Goal: Task Accomplishment & Management: Manage account settings

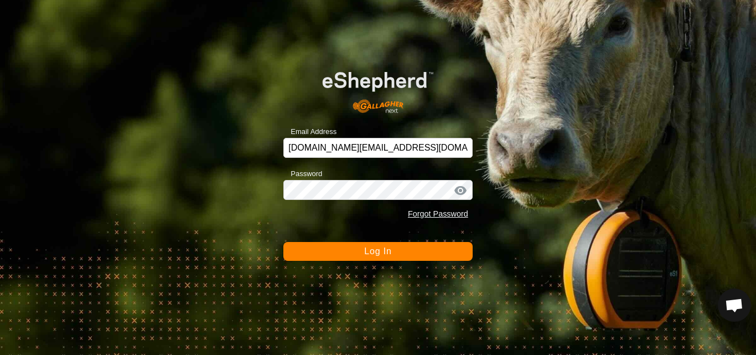
click at [385, 254] on span "Log In" at bounding box center [377, 250] width 27 height 9
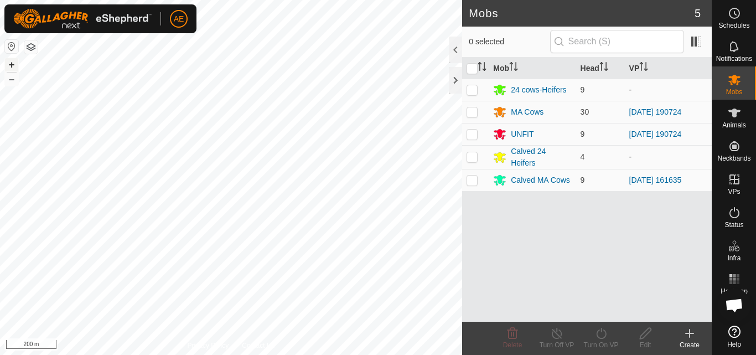
click at [11, 66] on button "+" at bounding box center [11, 64] width 13 height 13
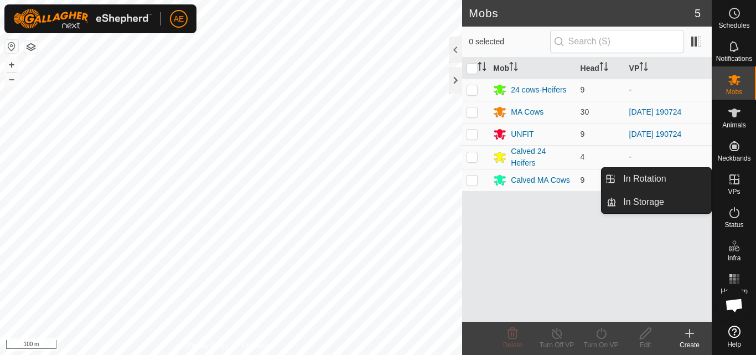
click at [672, 177] on link "In Rotation" at bounding box center [663, 179] width 95 height 22
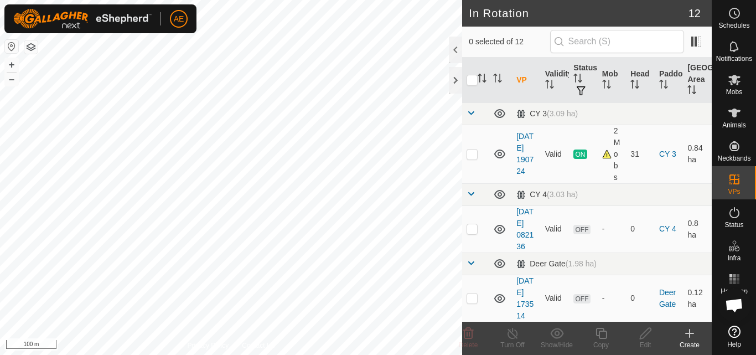
click at [693, 341] on div "Create" at bounding box center [689, 345] width 44 height 10
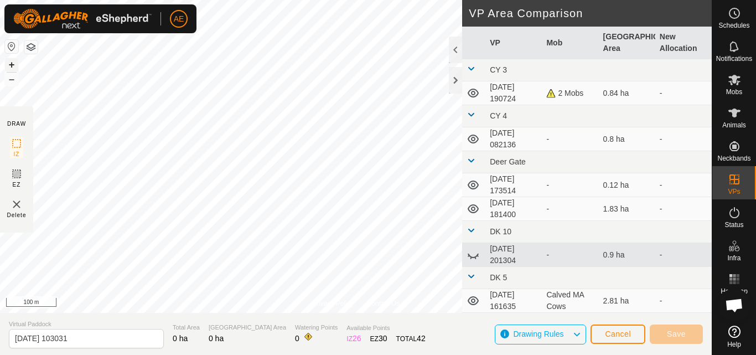
click at [13, 66] on button "+" at bounding box center [11, 64] width 13 height 13
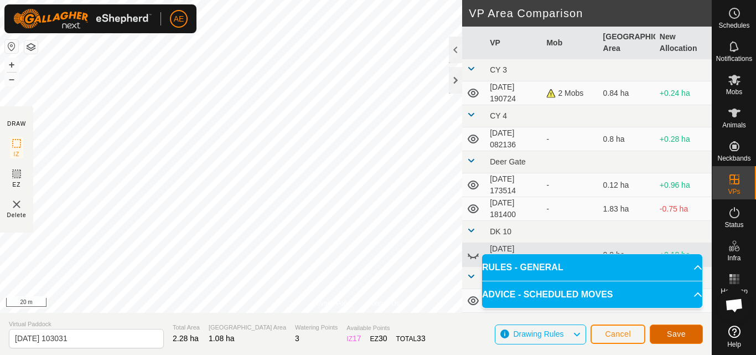
click at [677, 330] on span "Save" at bounding box center [676, 333] width 19 height 9
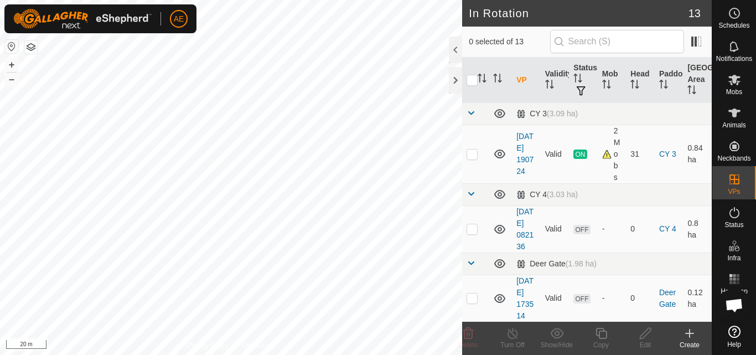
click at [691, 339] on icon at bounding box center [689, 333] width 13 height 13
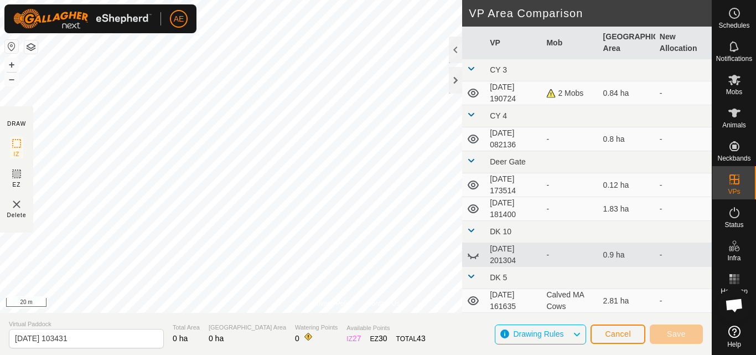
click at [395, 0] on html "AE Schedules Notifications Mobs Animals Neckbands VPs Status Infra Heatmap Help…" at bounding box center [378, 177] width 756 height 355
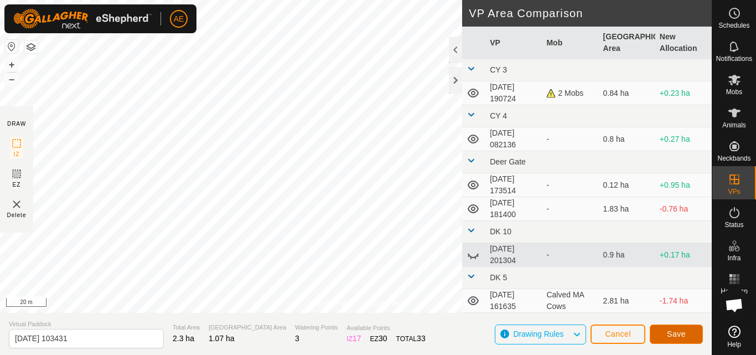
click at [670, 337] on span "Save" at bounding box center [676, 333] width 19 height 9
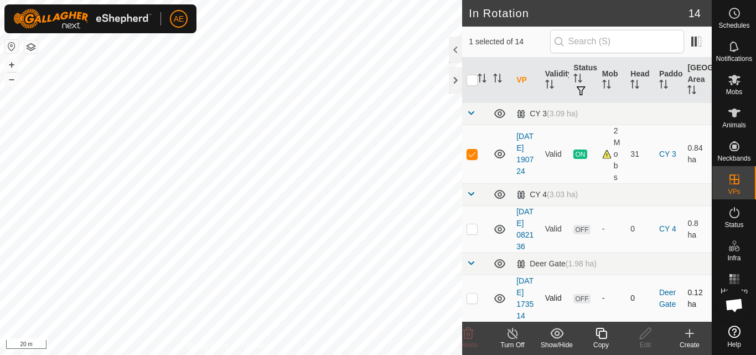
checkbox input "false"
click at [469, 339] on icon at bounding box center [468, 333] width 11 height 11
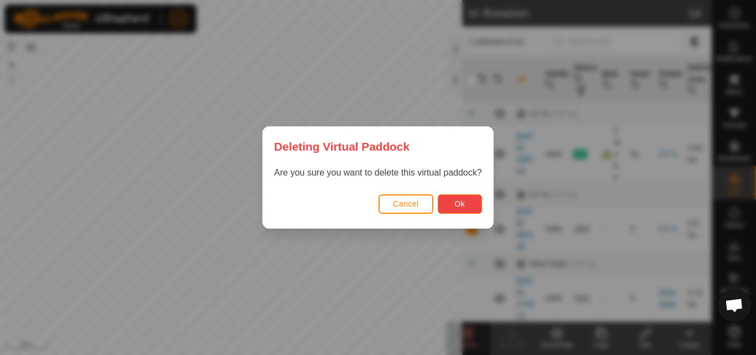
click at [473, 200] on button "Ok" at bounding box center [460, 203] width 44 height 19
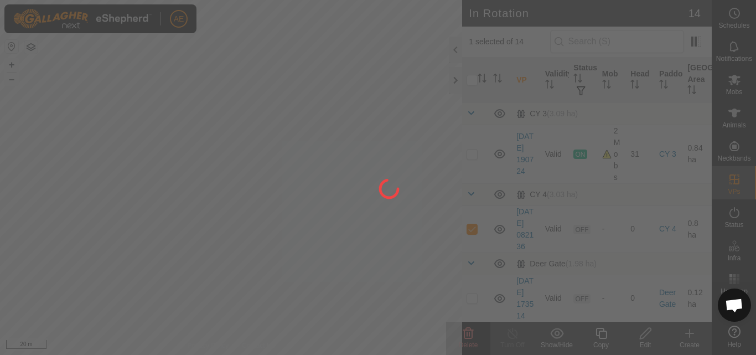
checkbox input "false"
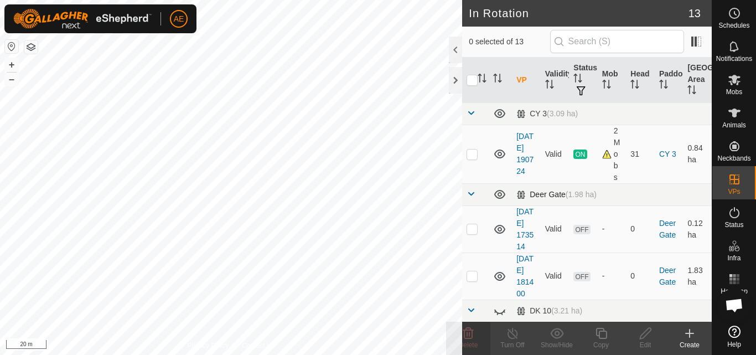
checkbox input "true"
checkbox input "false"
click at [471, 336] on icon at bounding box center [468, 333] width 13 height 13
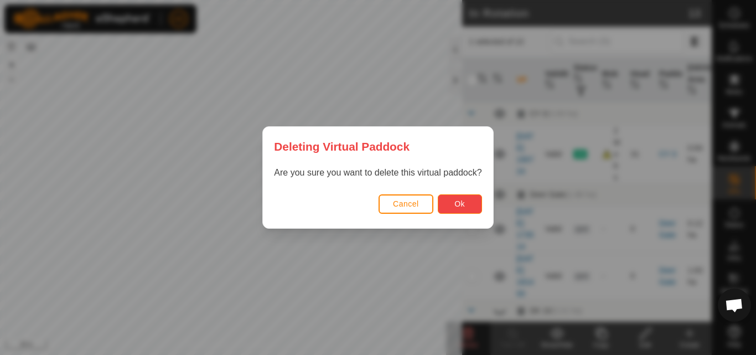
click at [472, 206] on button "Ok" at bounding box center [460, 203] width 44 height 19
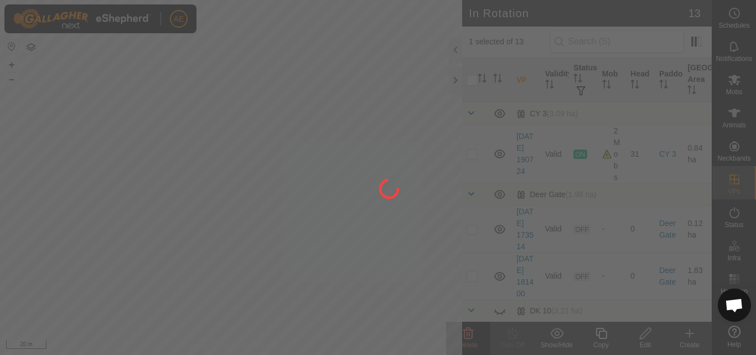
checkbox input "false"
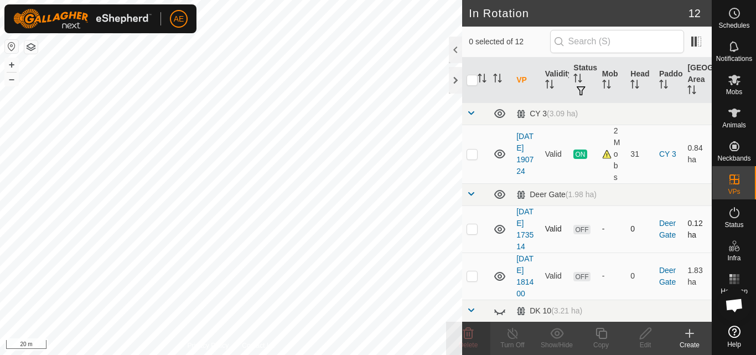
checkbox input "true"
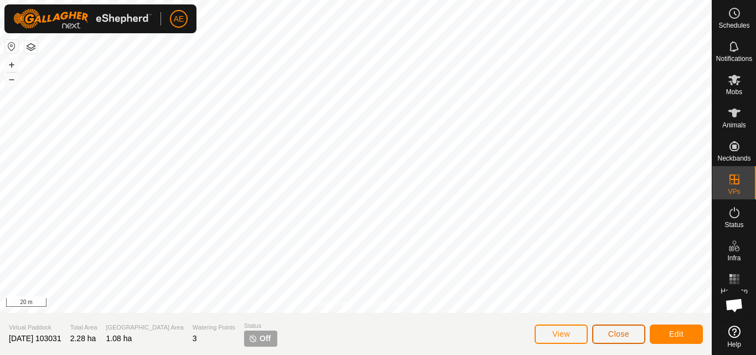
click at [617, 336] on span "Close" at bounding box center [618, 333] width 21 height 9
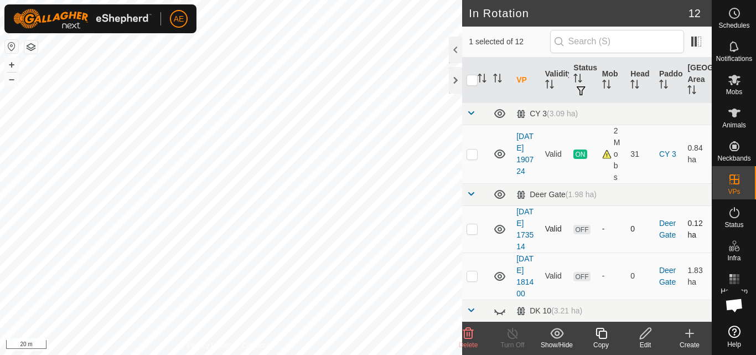
checkbox input "false"
checkbox input "true"
checkbox input "false"
click at [469, 335] on icon at bounding box center [468, 333] width 11 height 11
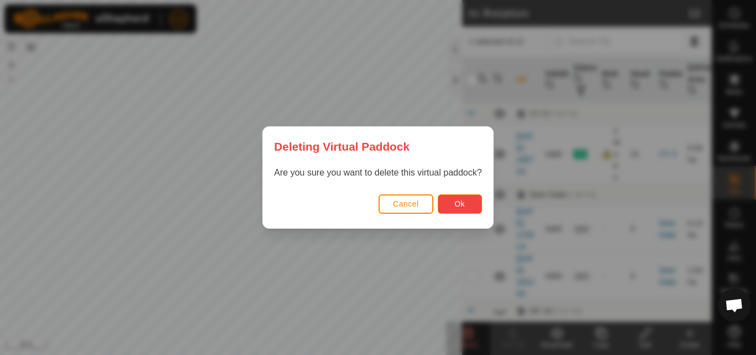
click at [464, 208] on span "Ok" at bounding box center [459, 203] width 11 height 9
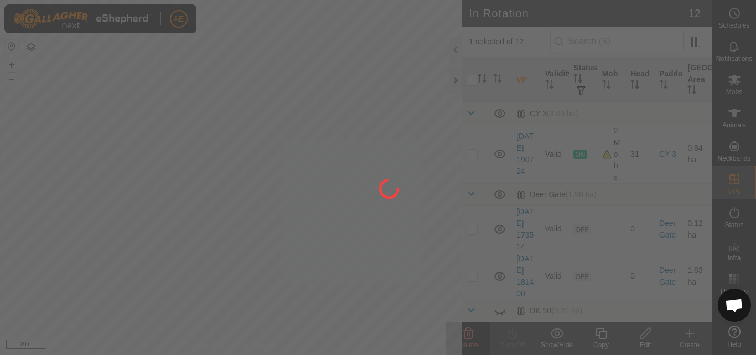
checkbox input "false"
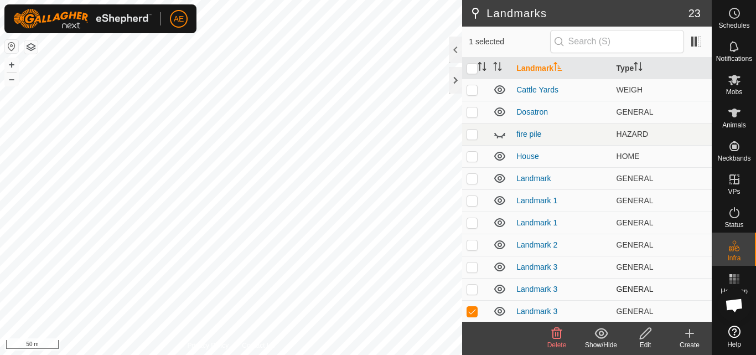
click at [473, 290] on p-checkbox at bounding box center [472, 288] width 11 height 9
checkbox input "true"
click at [471, 270] on p-checkbox at bounding box center [472, 266] width 11 height 9
checkbox input "true"
click at [471, 244] on p-checkbox at bounding box center [472, 244] width 11 height 9
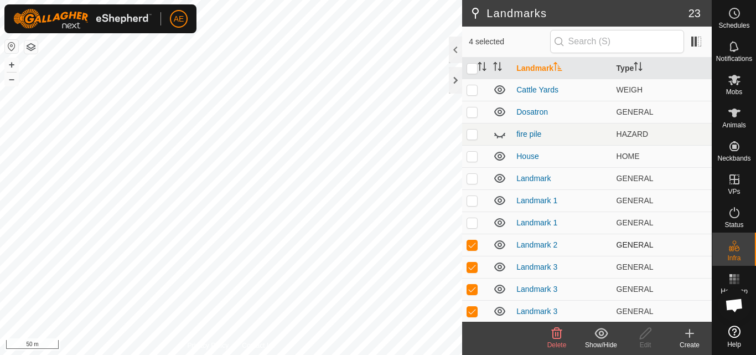
click at [471, 244] on p-checkbox at bounding box center [472, 244] width 11 height 9
checkbox input "true"
click at [471, 220] on p-checkbox at bounding box center [472, 222] width 11 height 9
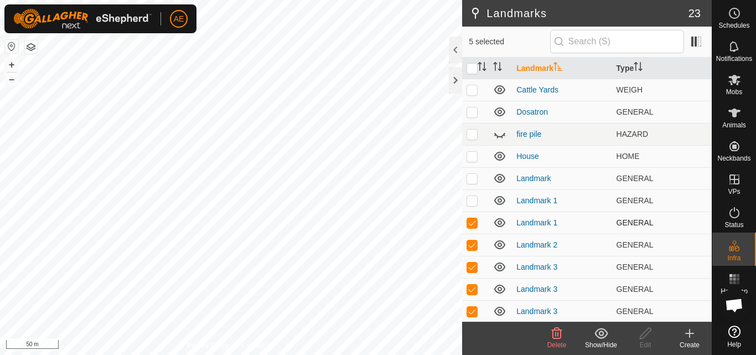
checkbox input "false"
click at [555, 338] on icon at bounding box center [557, 333] width 11 height 11
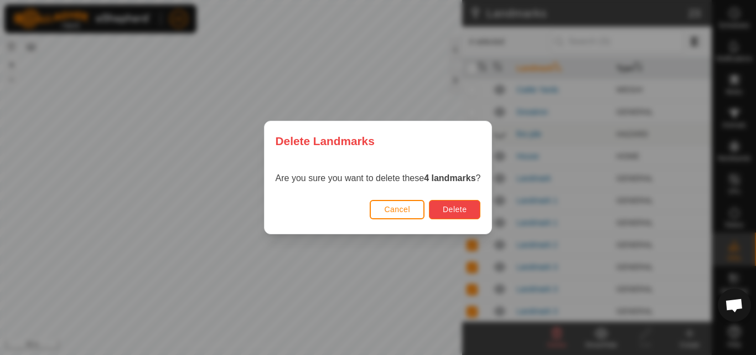
click at [462, 213] on span "Delete" at bounding box center [455, 209] width 24 height 9
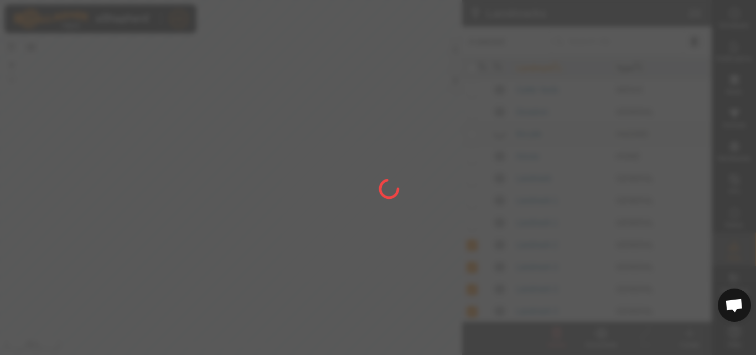
checkbox input "false"
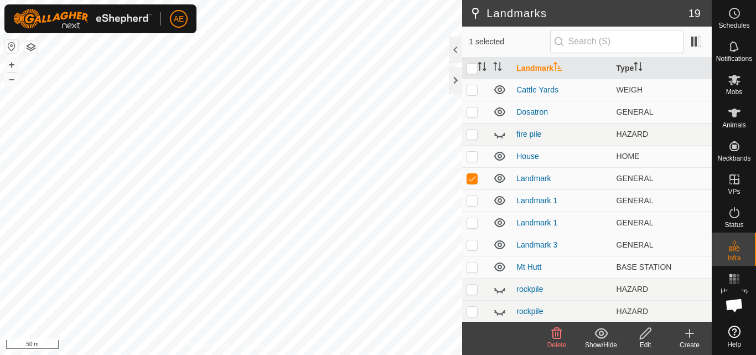
click at [555, 336] on icon at bounding box center [557, 333] width 11 height 11
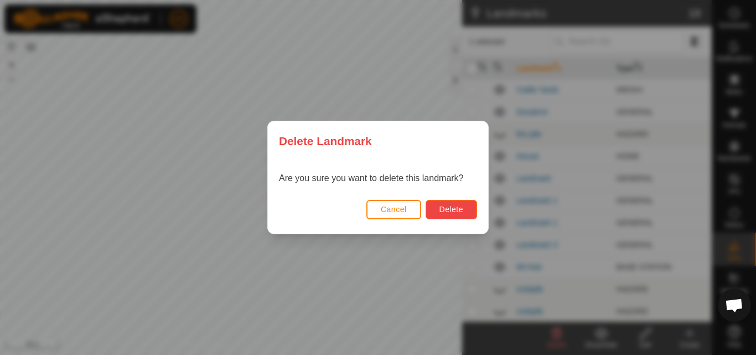
click at [451, 210] on span "Delete" at bounding box center [451, 209] width 24 height 9
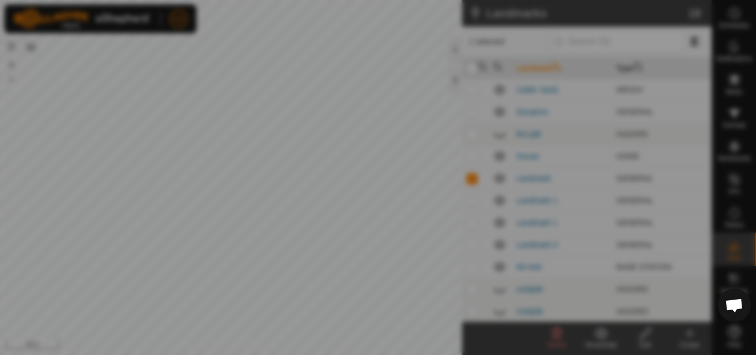
checkbox input "false"
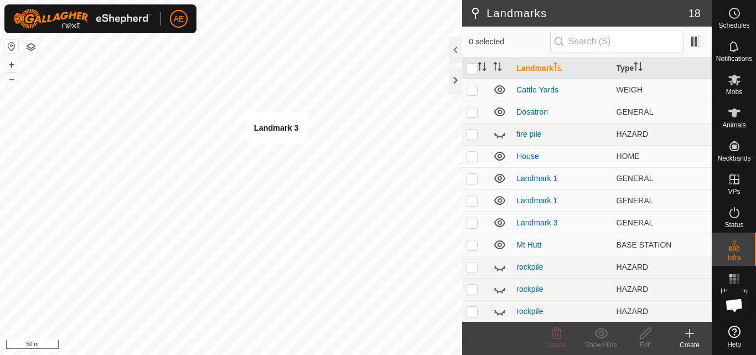
checkbox input "true"
click at [559, 329] on icon at bounding box center [557, 333] width 11 height 11
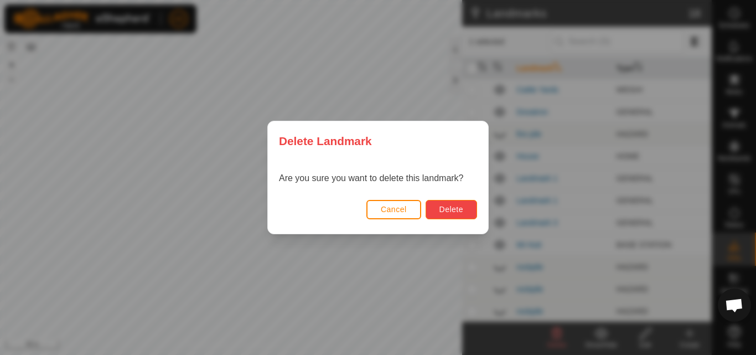
click at [461, 214] on button "Delete" at bounding box center [451, 209] width 51 height 19
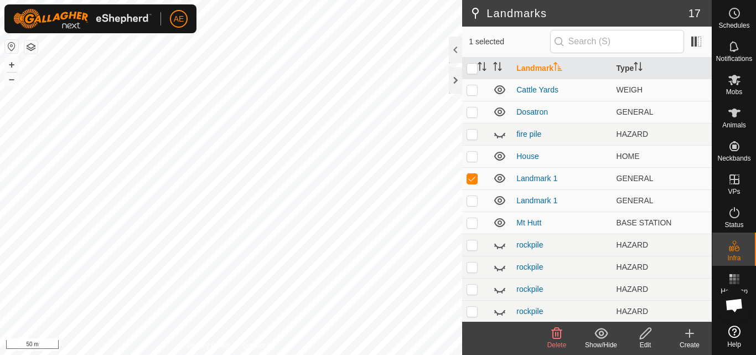
click at [559, 339] on icon at bounding box center [556, 333] width 13 height 13
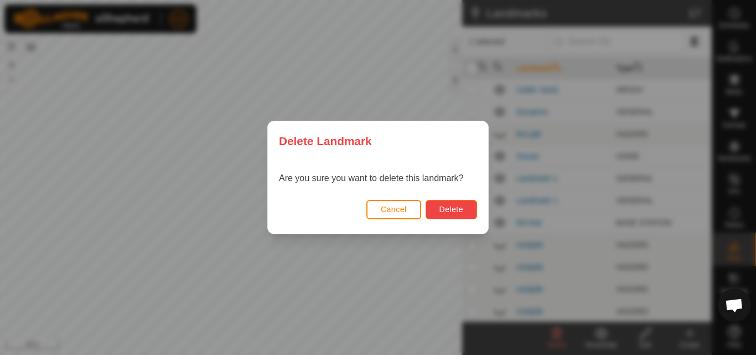
click at [465, 212] on button "Delete" at bounding box center [451, 209] width 51 height 19
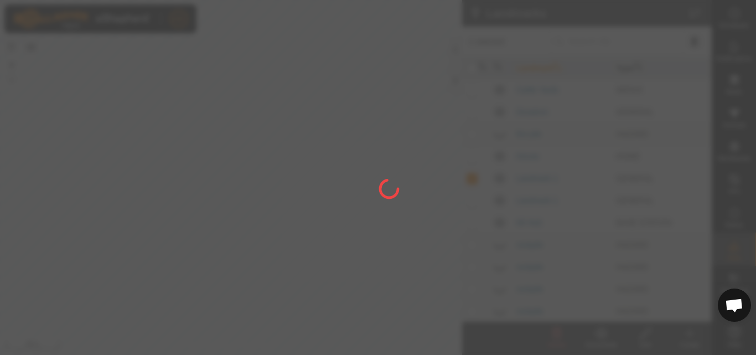
checkbox input "false"
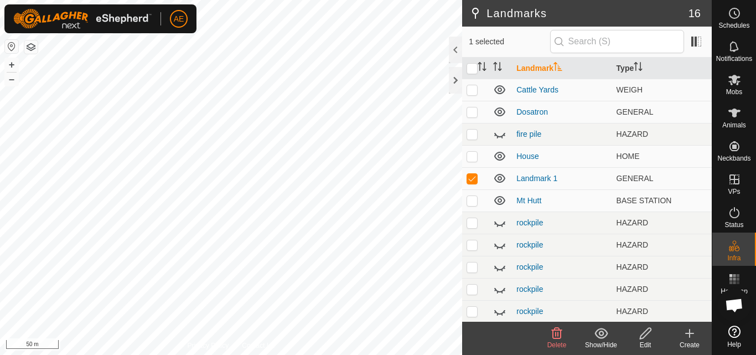
click at [558, 338] on icon at bounding box center [557, 333] width 11 height 11
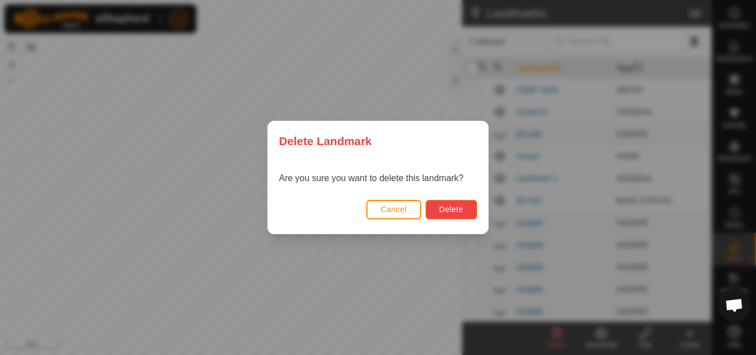
click at [458, 208] on span "Delete" at bounding box center [451, 209] width 24 height 9
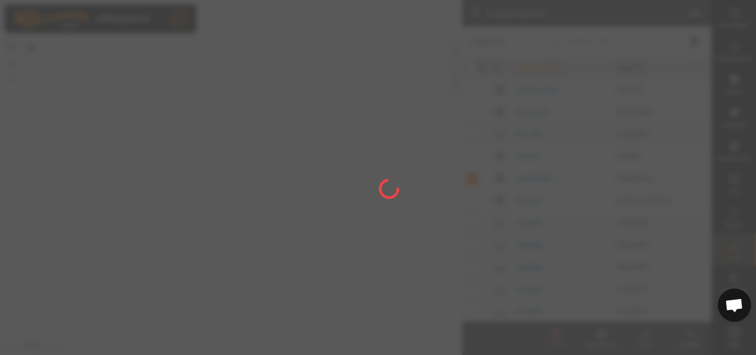
checkbox input "false"
